Goal: Transaction & Acquisition: Purchase product/service

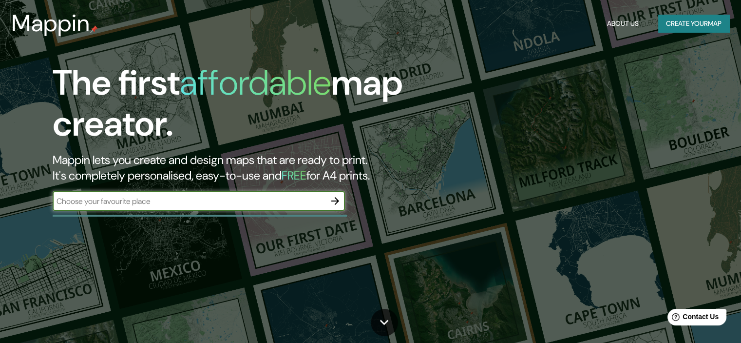
click at [287, 200] on input "text" at bounding box center [189, 200] width 273 height 11
type input "la paz [GEOGRAPHIC_DATA]"
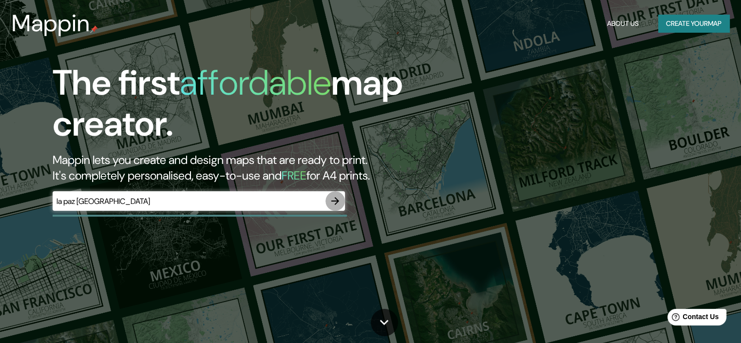
click at [334, 202] on icon "button" at bounding box center [335, 201] width 12 height 12
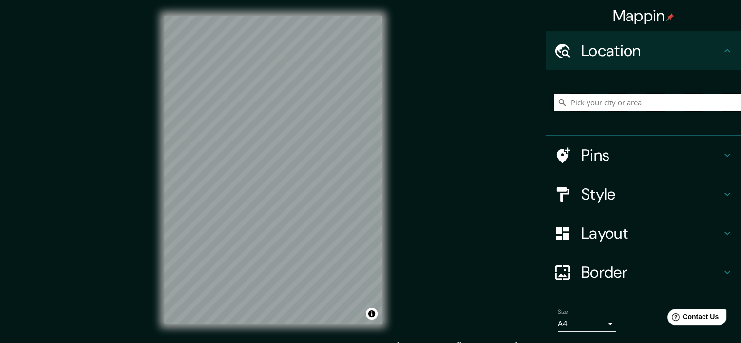
click at [603, 99] on input "Pick your city or area" at bounding box center [647, 103] width 187 height 18
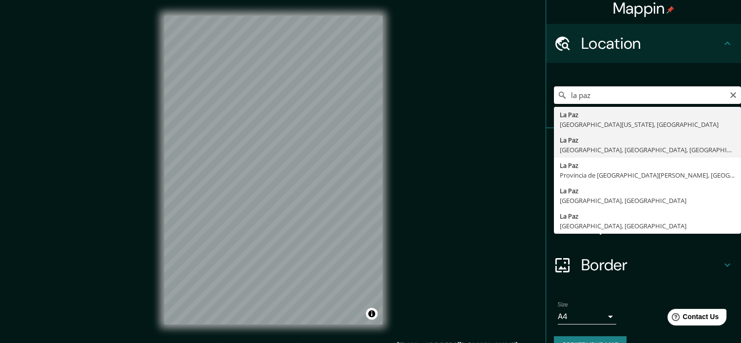
scroll to position [29, 0]
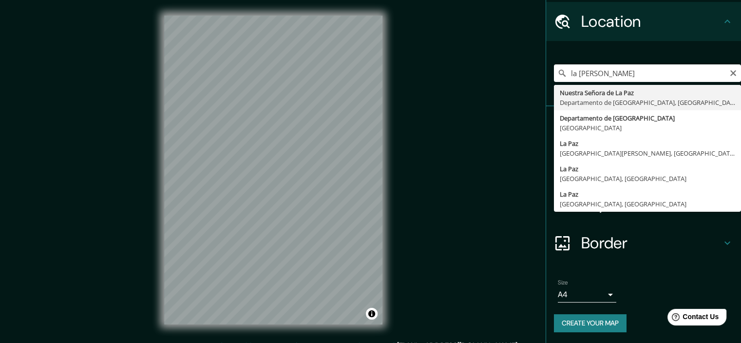
type input "[GEOGRAPHIC_DATA], [GEOGRAPHIC_DATA], [GEOGRAPHIC_DATA]"
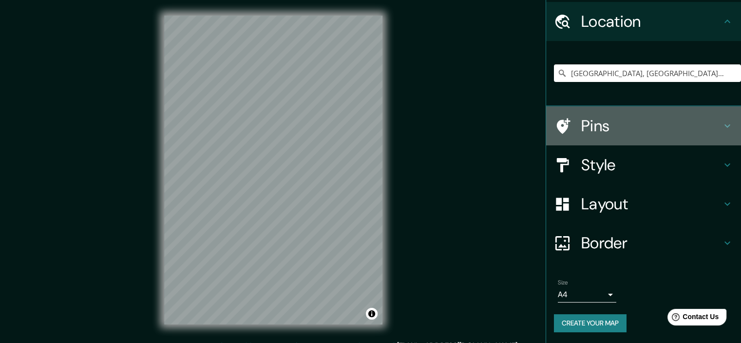
click at [691, 130] on h4 "Pins" at bounding box center [651, 125] width 140 height 19
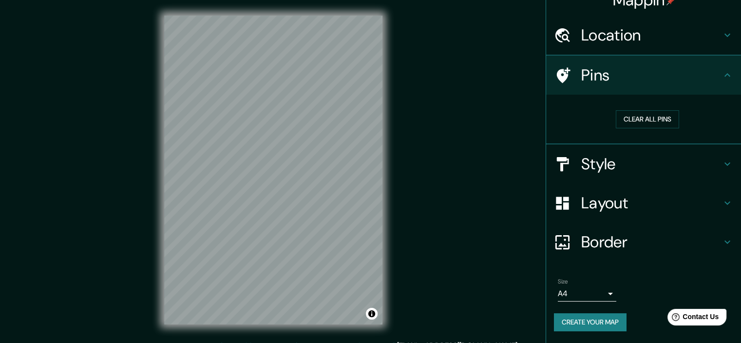
scroll to position [15, 0]
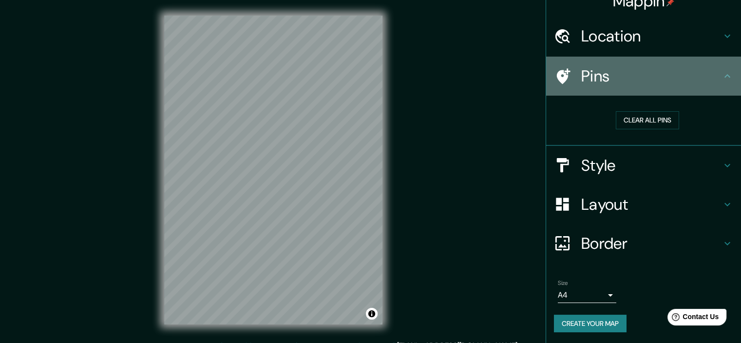
click at [725, 77] on icon at bounding box center [728, 75] width 6 height 3
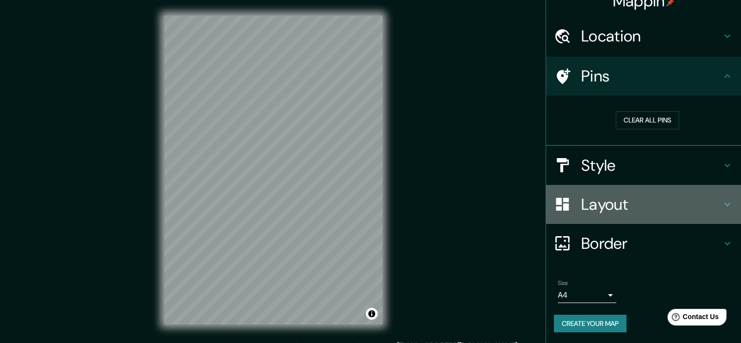
click at [723, 202] on div "Layout" at bounding box center [643, 204] width 195 height 39
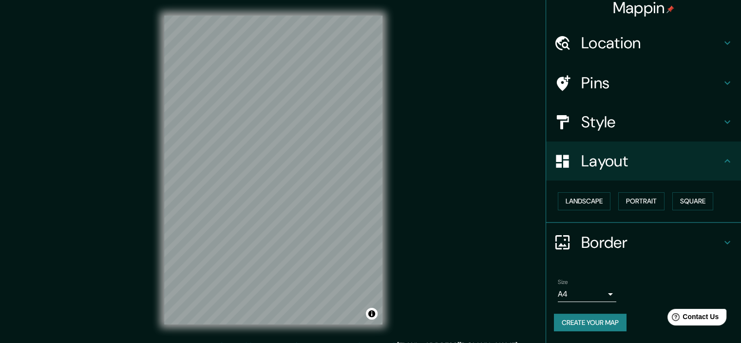
scroll to position [7, 0]
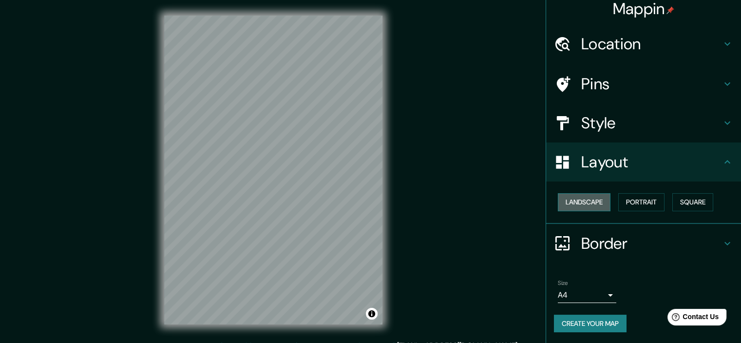
click at [591, 198] on button "Landscape" at bounding box center [584, 202] width 53 height 18
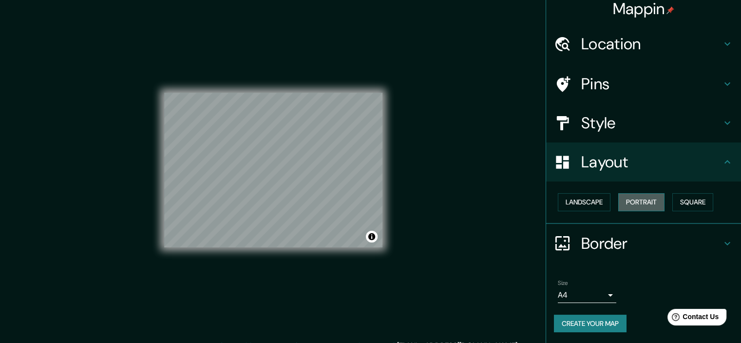
click at [632, 204] on button "Portrait" at bounding box center [641, 202] width 46 height 18
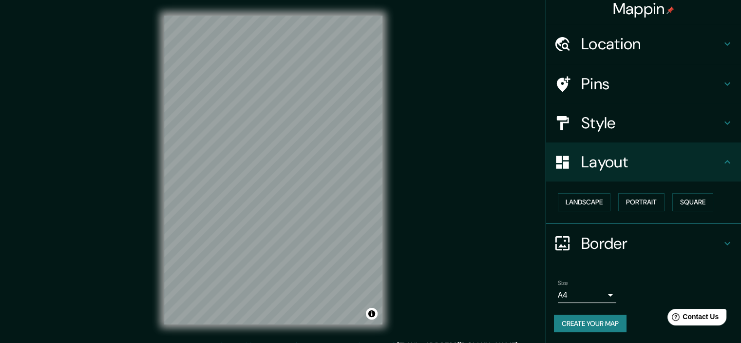
click at [708, 160] on h4 "Layout" at bounding box center [651, 161] width 140 height 19
click at [723, 245] on icon at bounding box center [728, 243] width 12 height 12
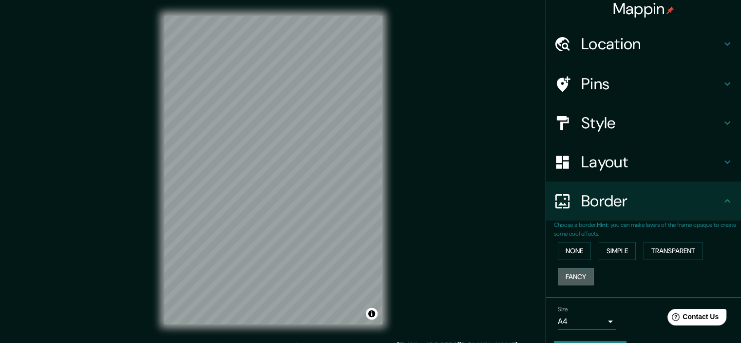
click at [575, 276] on button "Fancy" at bounding box center [576, 277] width 36 height 18
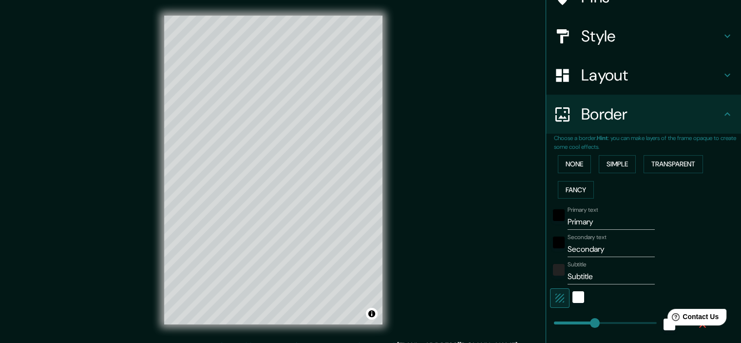
scroll to position [104, 0]
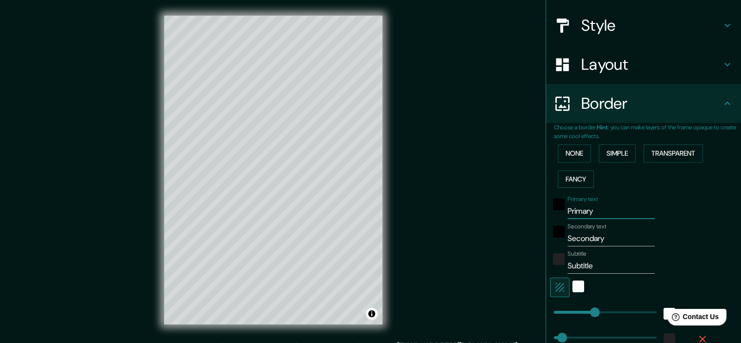
click at [588, 208] on input "Primary" at bounding box center [611, 211] width 87 height 16
type input "r"
type input "179"
type input "36"
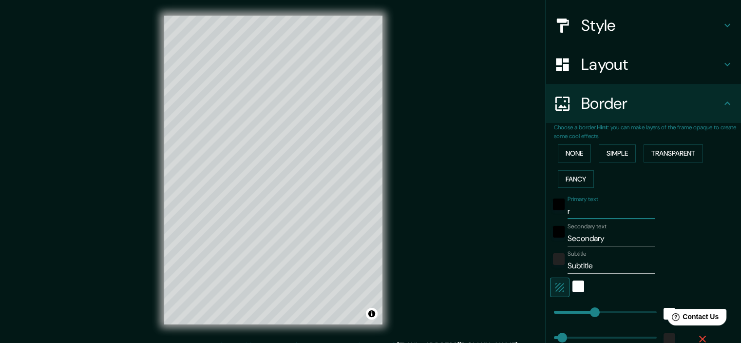
type input "36"
type input "18"
type input "179"
type input "36"
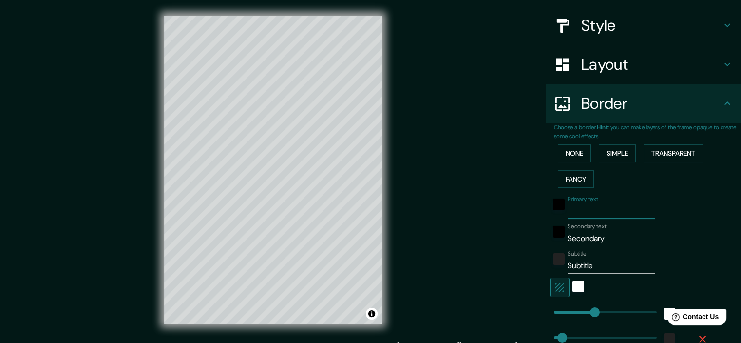
type input "18"
type input "R"
type input "179"
type input "36"
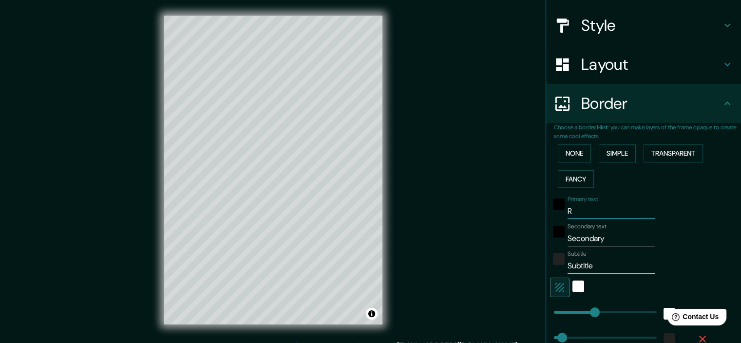
type input "18"
type input "Ra"
type input "179"
type input "36"
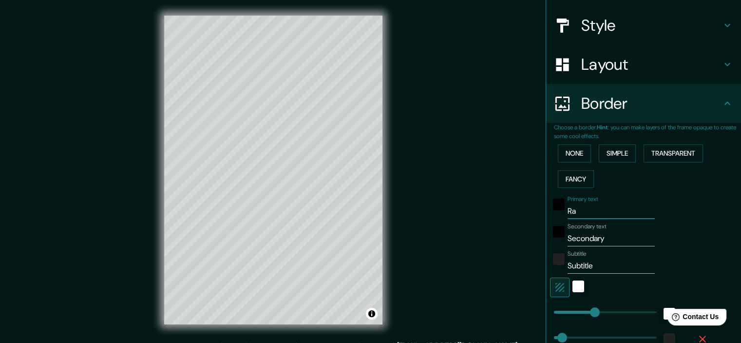
type input "18"
type input "Raíz"
type input "179"
type input "36"
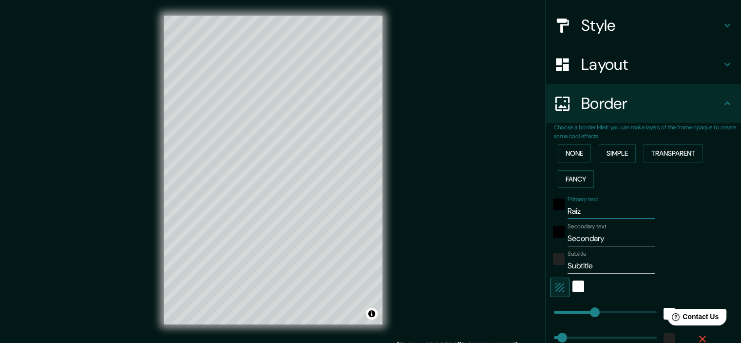
type input "18"
type input "Raíz"
type input "179"
type input "36"
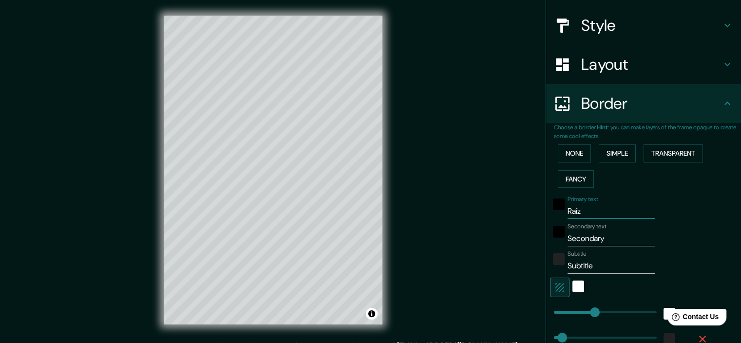
type input "18"
type input "Raíz s"
type input "179"
type input "36"
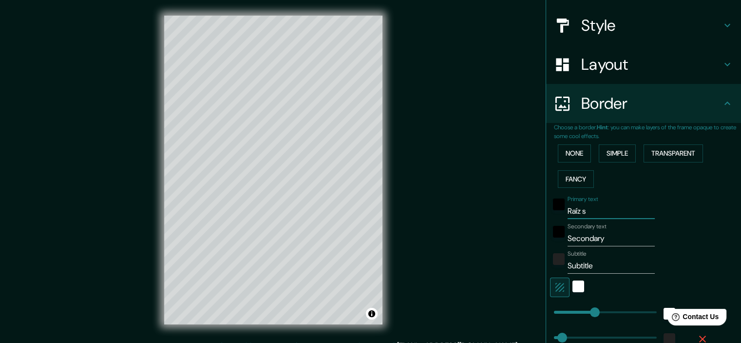
type input "18"
type input "Raíz sani"
type input "179"
type input "36"
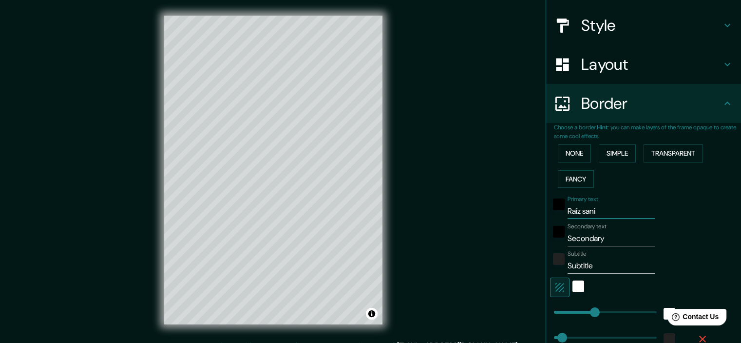
type input "18"
type input "Raíz sanitari"
type input "179"
type input "36"
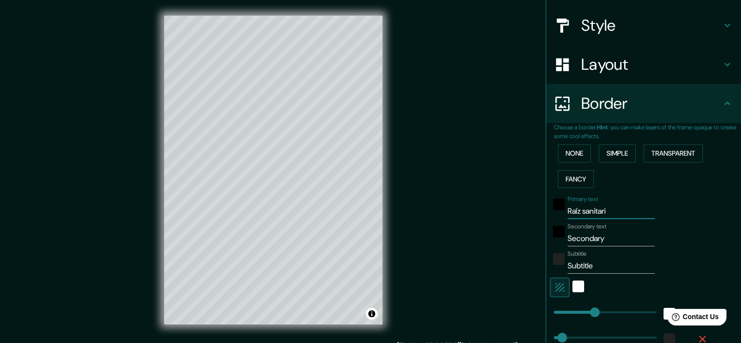
type input "18"
type input "Raíz sanitar"
type input "179"
type input "36"
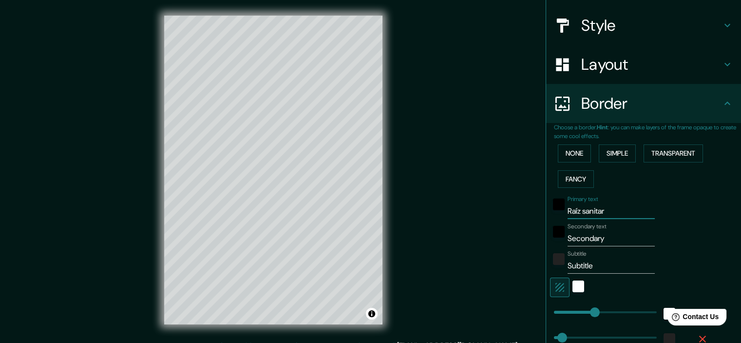
type input "18"
type input "Raíz sanita"
type input "179"
type input "36"
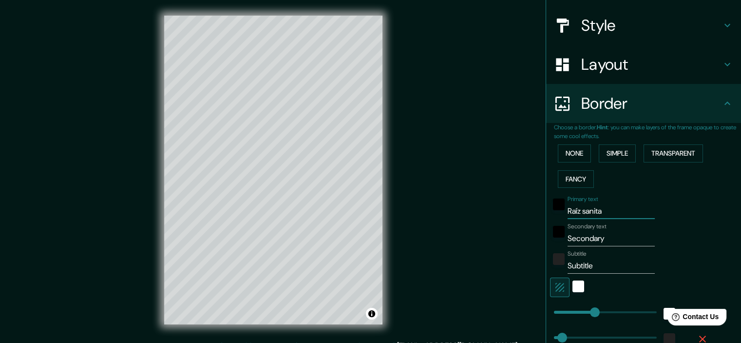
type input "18"
type input "Raíz sanit"
type input "179"
type input "36"
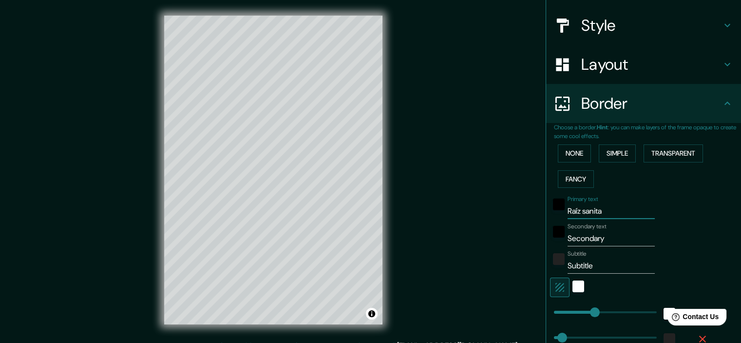
type input "18"
type input "Raíz sani"
type input "179"
type input "36"
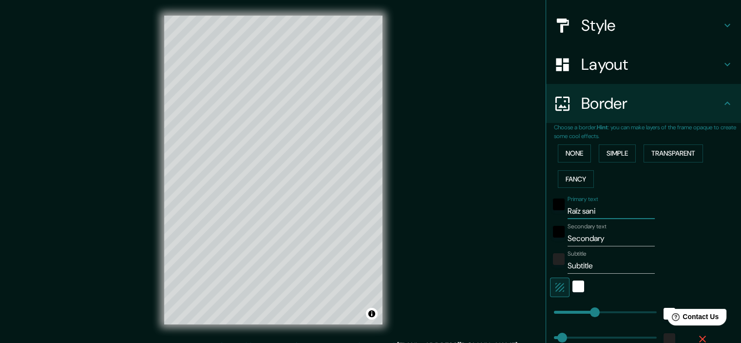
type input "18"
type input "Raíz san"
type input "179"
type input "36"
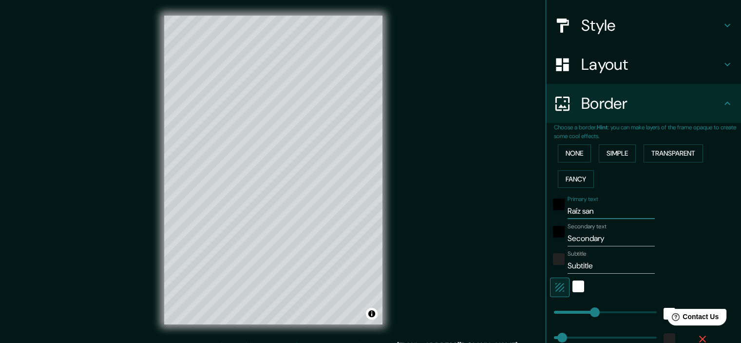
type input "18"
type input "Raíz sa"
type input "179"
type input "36"
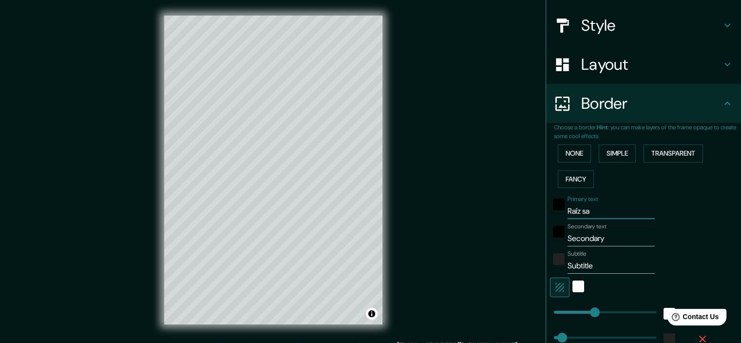
type input "18"
type input "Raíz s"
type input "179"
type input "36"
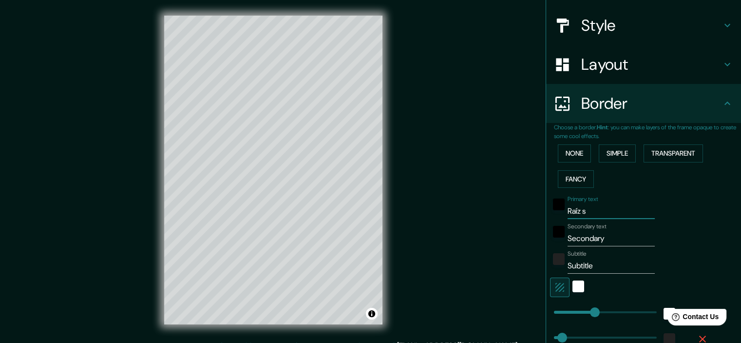
type input "18"
type input "Raíz"
type input "179"
type input "36"
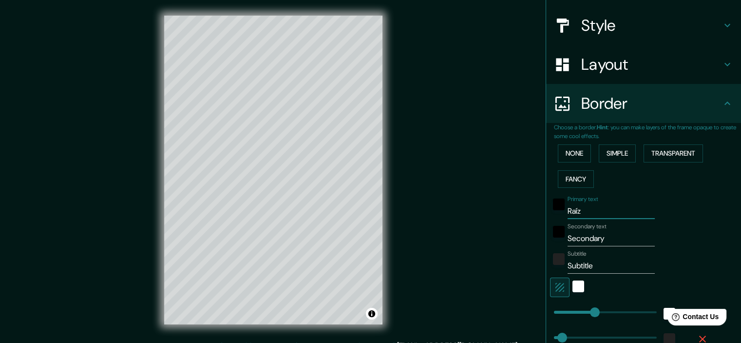
type input "18"
type input "Raíz"
type input "179"
type input "36"
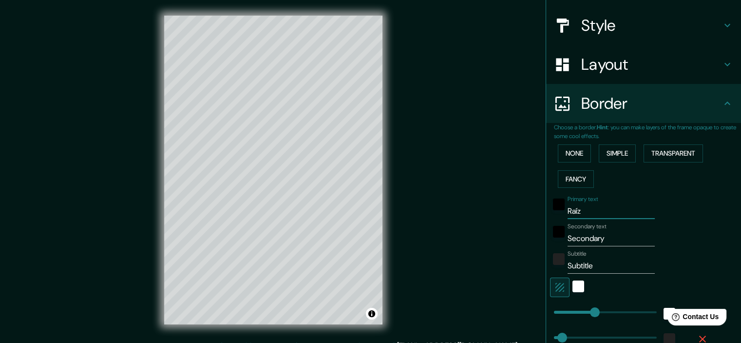
type input "18"
type input "[PERSON_NAME]"
type input "179"
type input "36"
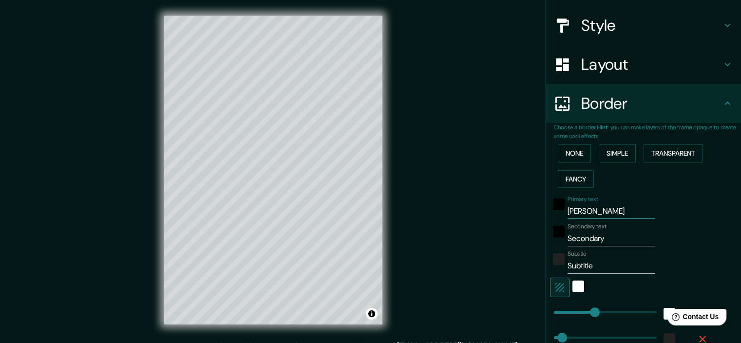
type input "18"
type input "[PERSON_NAME]"
type input "179"
type input "36"
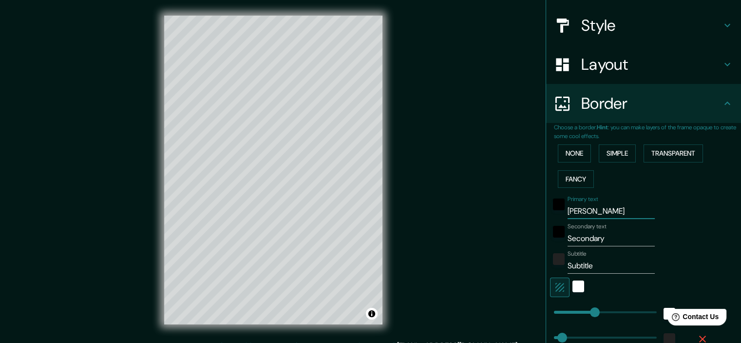
type input "18"
type input "[PERSON_NAME] ni"
type input "179"
type input "36"
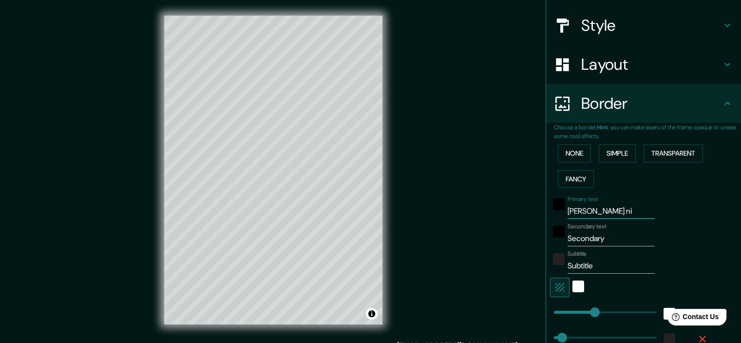
type input "18"
type input "[PERSON_NAME] nit"
type input "179"
type input "36"
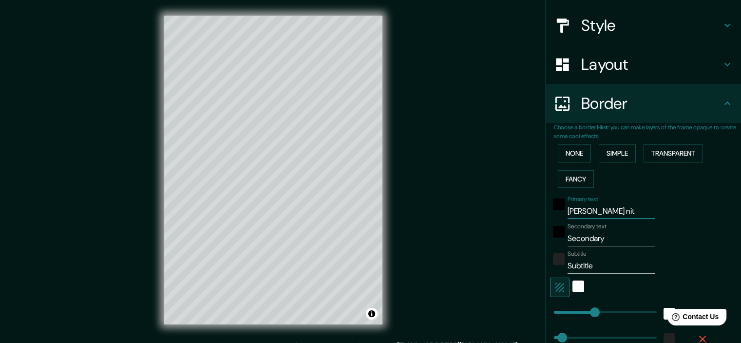
type input "18"
type input "[PERSON_NAME] nita"
type input "179"
type input "36"
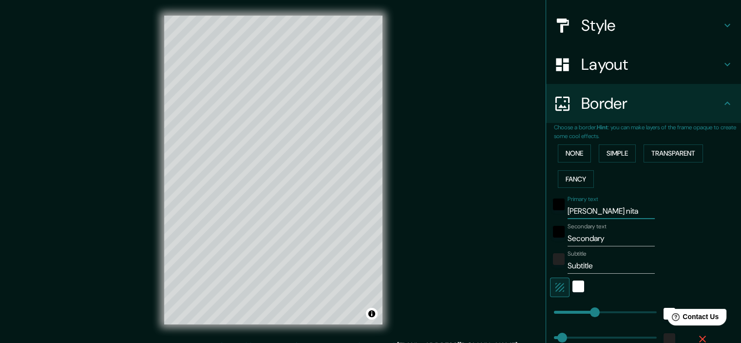
type input "18"
type input "[PERSON_NAME]"
type input "179"
type input "36"
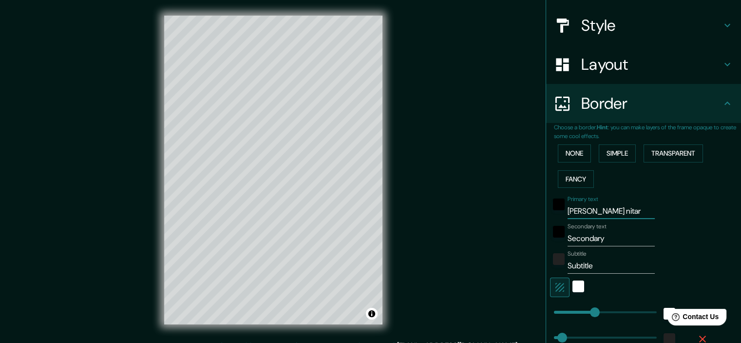
type input "18"
type input "[PERSON_NAME] nitaria"
type input "179"
type input "36"
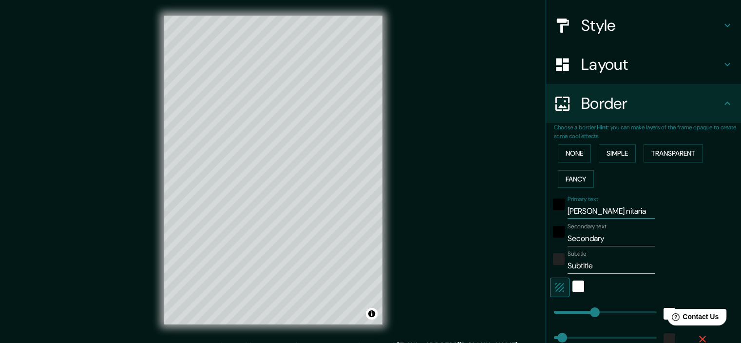
type input "18"
type input "Raza nitaria"
type input "179"
type input "36"
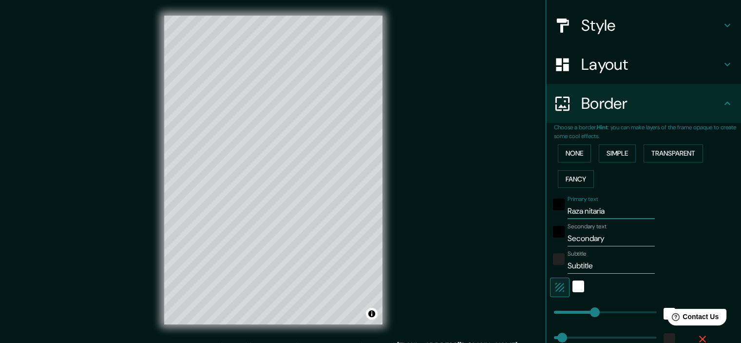
type input "18"
type input "[PERSON_NAME] nitaria"
type input "179"
type input "36"
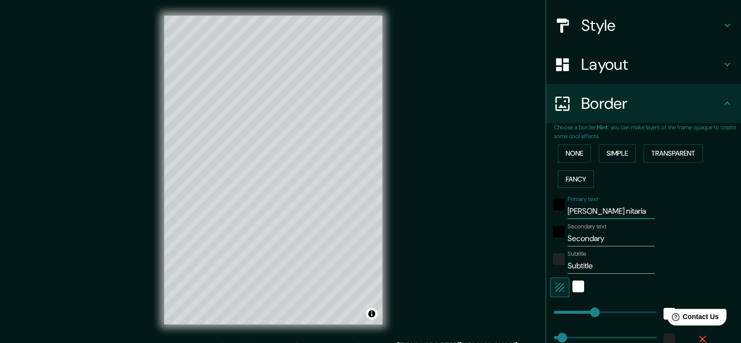
type input "18"
type input "[PERSON_NAME] nitaria"
click at [608, 235] on input "Secondary" at bounding box center [611, 238] width 87 height 16
type input "P"
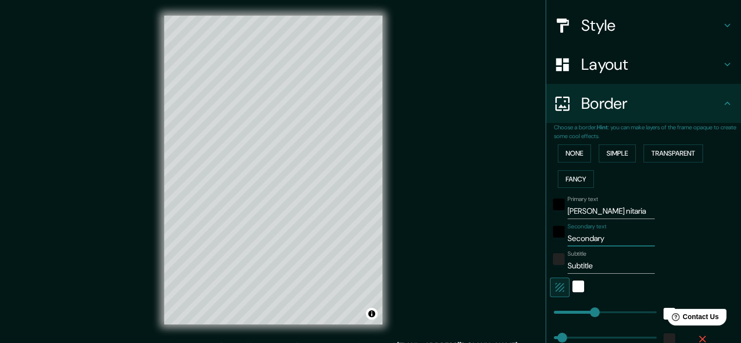
type input "179"
type input "36"
type input "18"
type input "Pa"
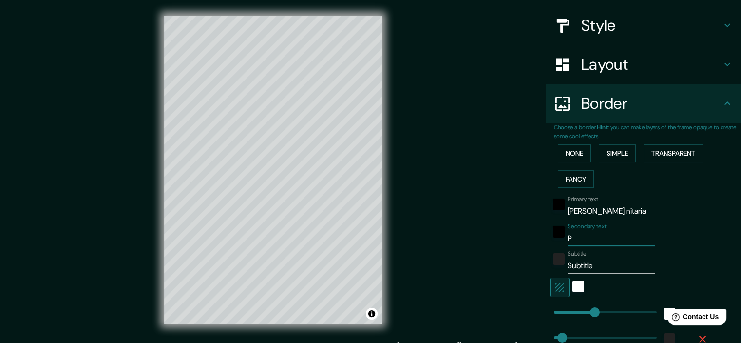
type input "179"
type input "36"
type input "18"
type input "Pae"
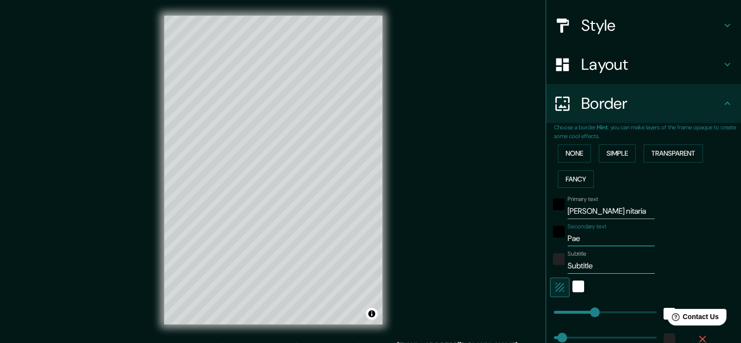
type input "179"
type input "36"
type input "18"
type input "Paequ"
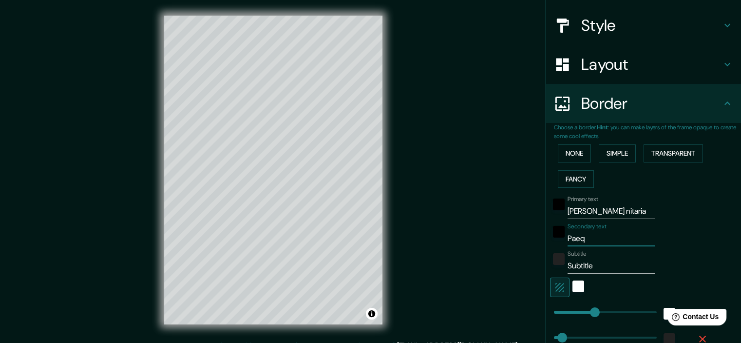
type input "179"
type input "36"
type input "18"
type input "Paeque"
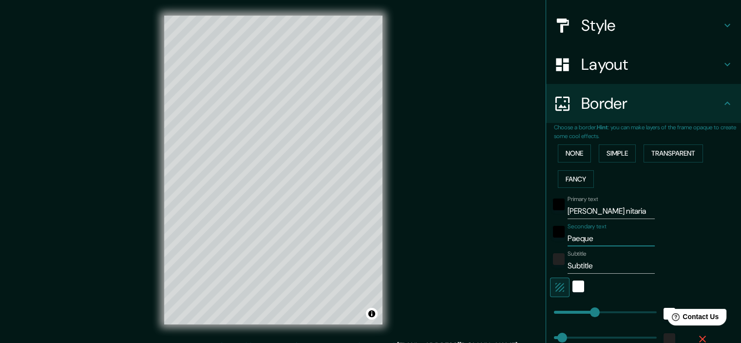
type input "179"
type input "36"
type input "18"
type input "Paeque"
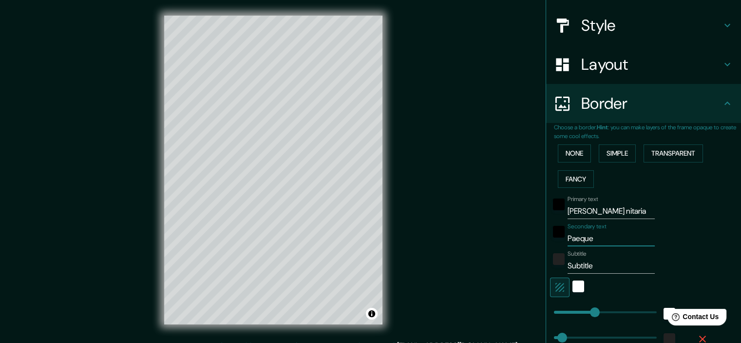
type input "179"
type input "36"
type input "18"
type input "Paequ"
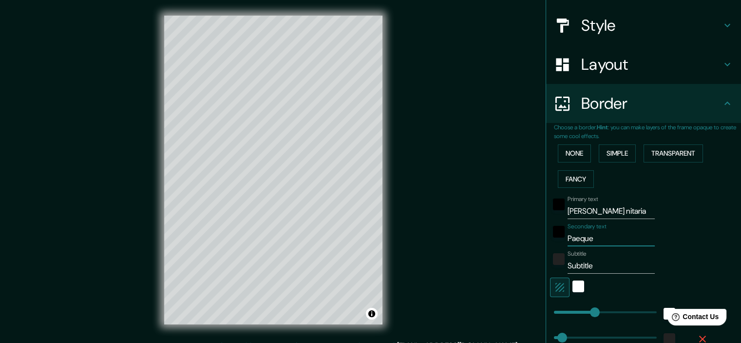
type input "179"
type input "36"
type input "18"
type input "Paeq"
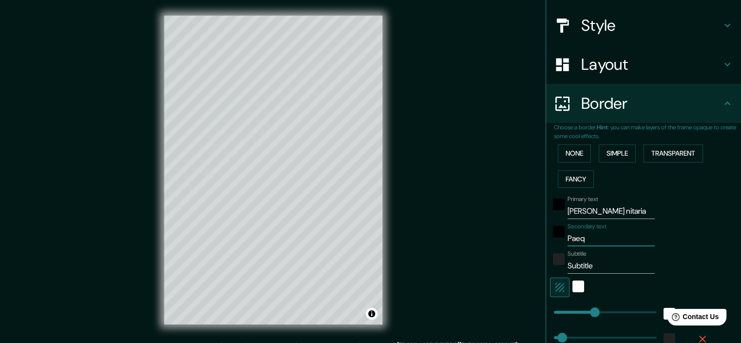
type input "179"
type input "36"
type input "18"
type input "Pa"
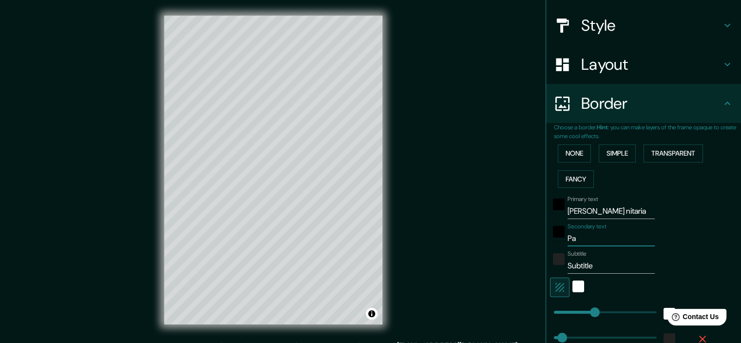
type input "179"
type input "36"
type input "18"
type input "P"
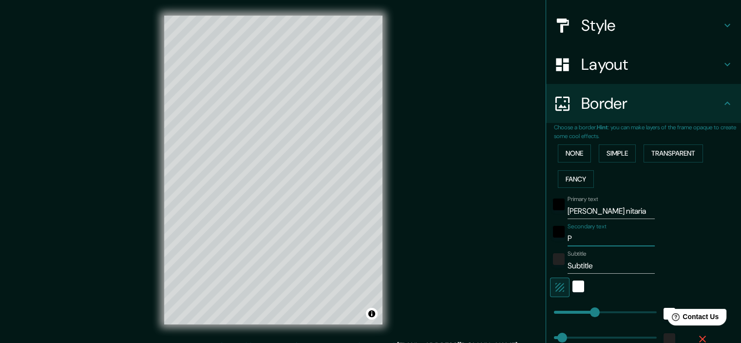
type input "179"
type input "36"
type input "18"
type input "Par"
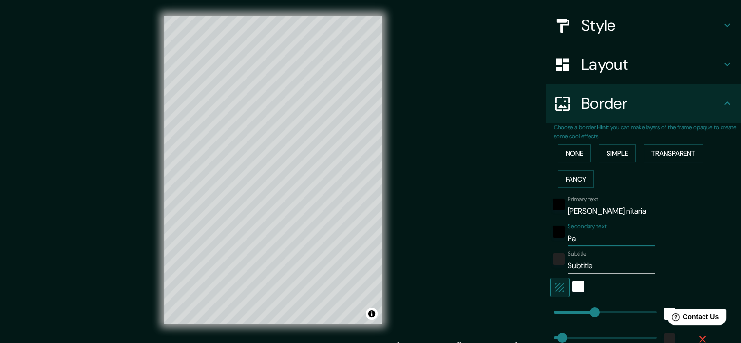
type input "179"
type input "36"
type input "18"
type input "Parq"
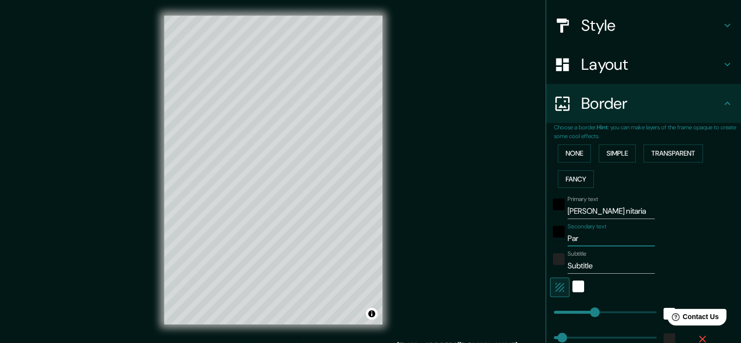
type input "179"
type input "36"
type input "18"
type input "Parque"
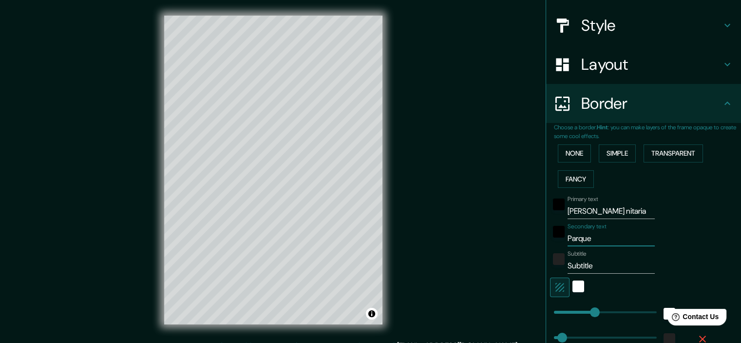
type input "179"
click at [617, 270] on input "Subtitle" at bounding box center [611, 266] width 87 height 16
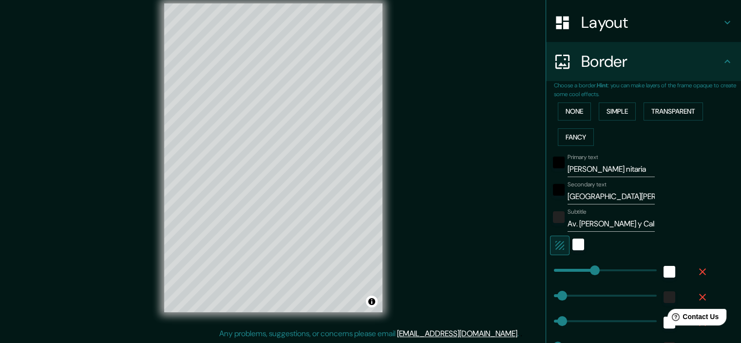
scroll to position [195, 0]
